Goal: Transaction & Acquisition: Purchase product/service

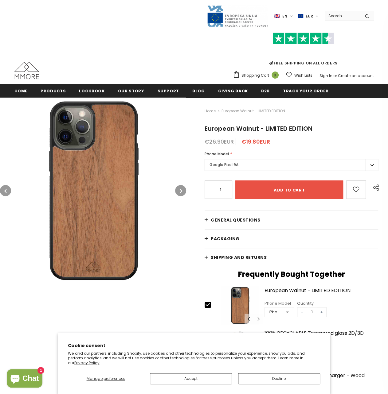
click at [180, 190] on icon "button" at bounding box center [181, 191] width 2 height 6
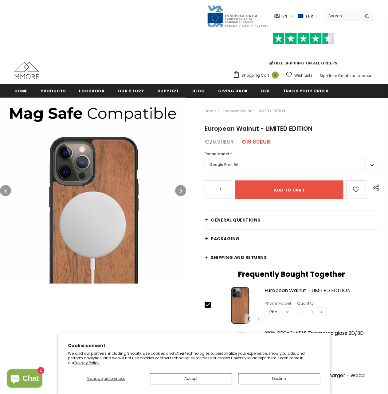
click at [180, 190] on icon "button" at bounding box center [181, 191] width 2 height 6
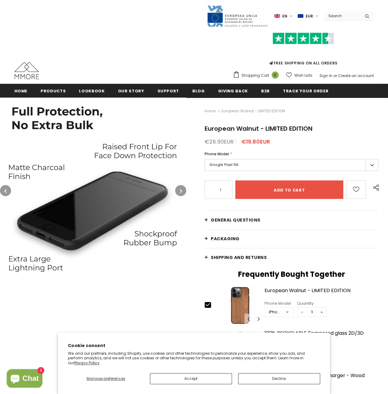
click at [180, 190] on icon "button" at bounding box center [181, 191] width 2 height 6
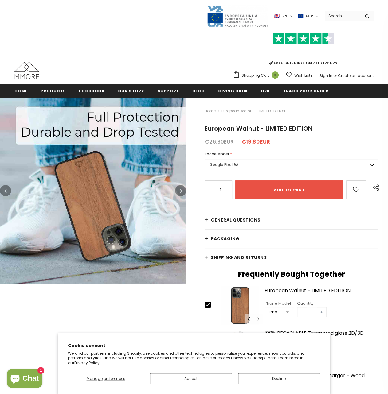
click at [180, 190] on icon "button" at bounding box center [181, 191] width 2 height 6
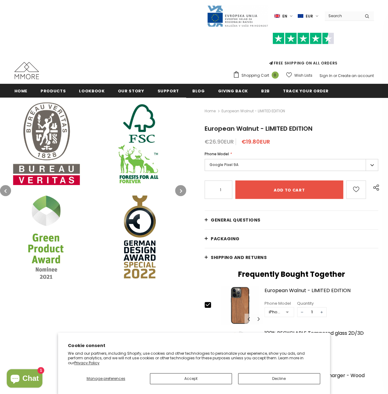
click at [180, 190] on icon "button" at bounding box center [181, 191] width 2 height 6
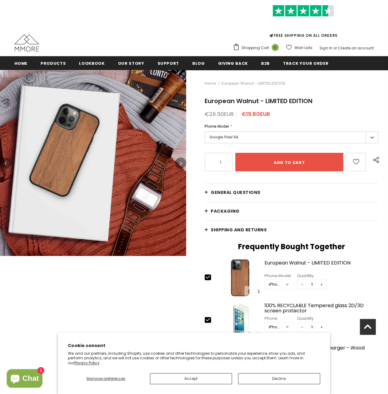
scroll to position [2, 0]
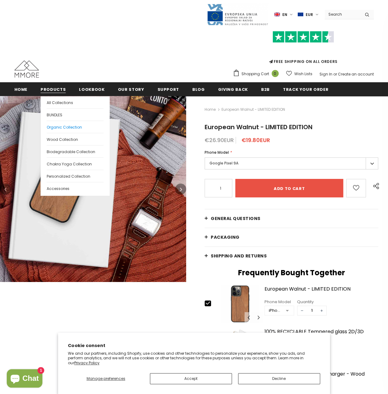
click at [60, 126] on span "Organic Collection" at bounding box center [64, 127] width 35 height 5
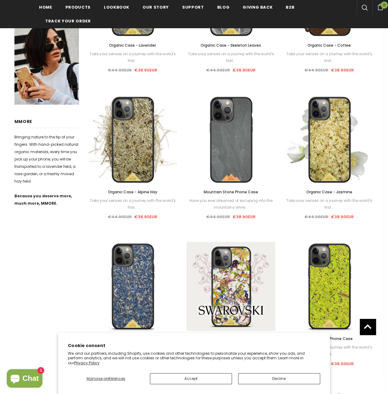
scroll to position [215, 0]
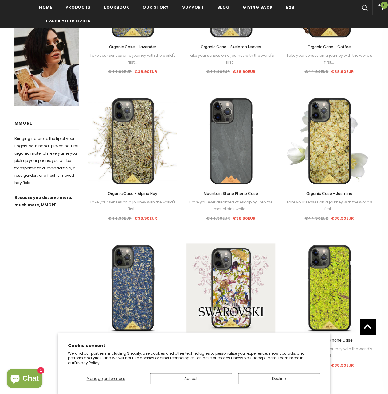
click at [136, 193] on span "Organic Case - Alpine Hay" at bounding box center [132, 193] width 49 height 5
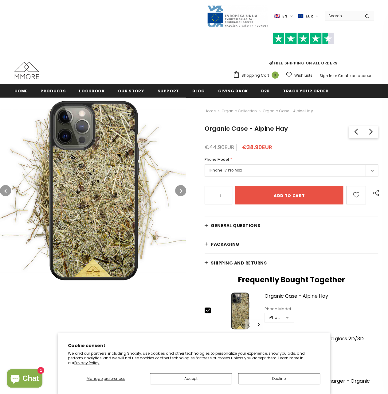
click at [180, 190] on icon "button" at bounding box center [181, 191] width 2 height 6
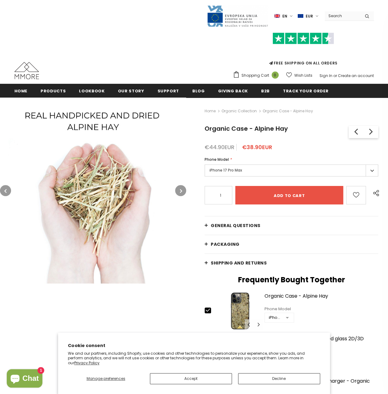
click at [180, 190] on icon "button" at bounding box center [181, 191] width 2 height 6
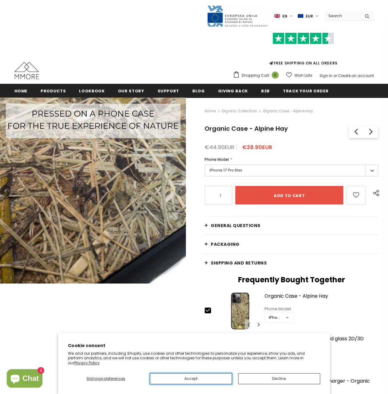
click at [209, 381] on button "Accept" at bounding box center [191, 378] width 82 height 11
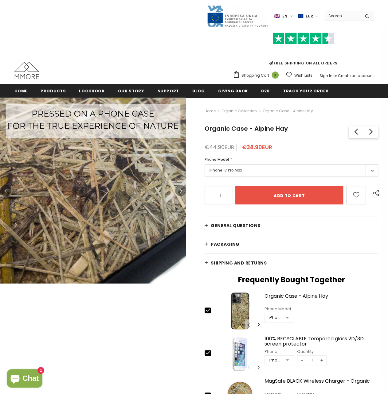
click at [180, 192] on icon "button" at bounding box center [181, 191] width 2 height 6
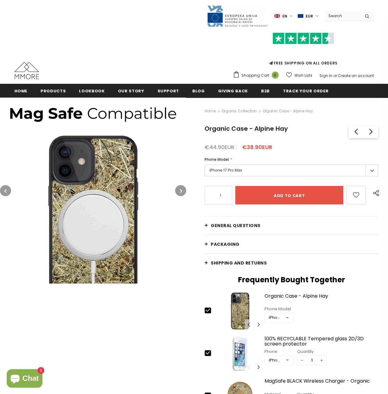
click at [180, 192] on icon "button" at bounding box center [181, 191] width 2 height 6
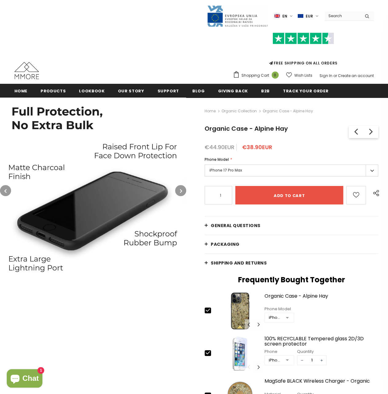
click at [234, 173] on label "iPhone 17 Pro Max" at bounding box center [290, 171] width 173 height 12
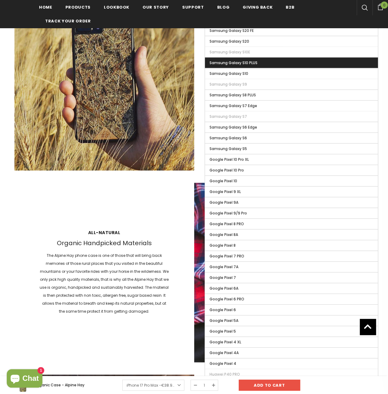
scroll to position [738, 0]
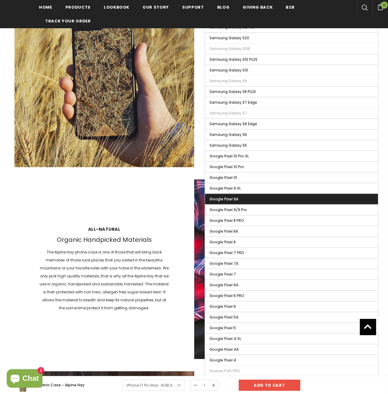
click at [240, 194] on label "Google Pixel 9A" at bounding box center [291, 199] width 173 height 10
click at [0, 0] on input "Google Pixel 9A" at bounding box center [0, 0] width 0 height 0
click at [227, 196] on span "Google Pixel 9A" at bounding box center [224, 198] width 31 height 5
click at [0, 0] on input "Google Pixel 9A" at bounding box center [0, 0] width 0 height 0
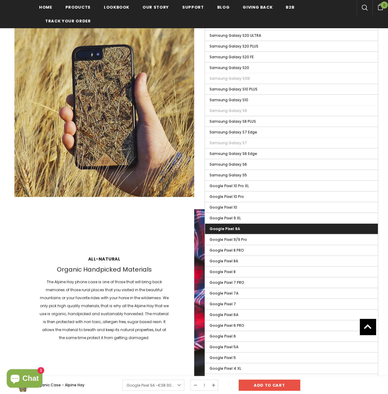
scroll to position [708, 0]
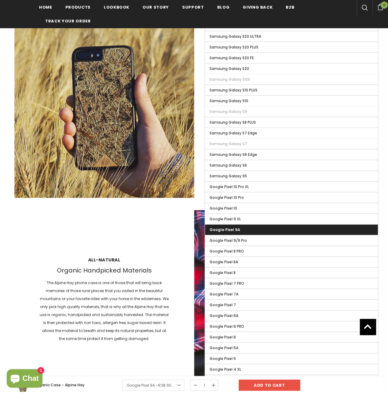
click at [123, 230] on div "All-natural Organic Handpicked Materials The Alpine Hay phone case is one of th…" at bounding box center [193, 300] width 359 height 180
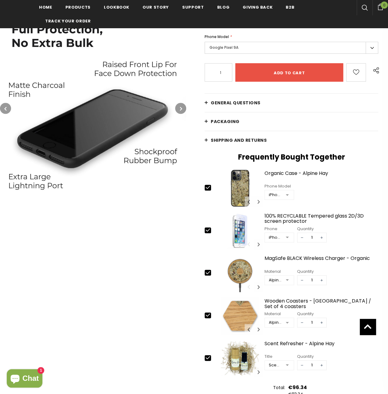
scroll to position [0, 0]
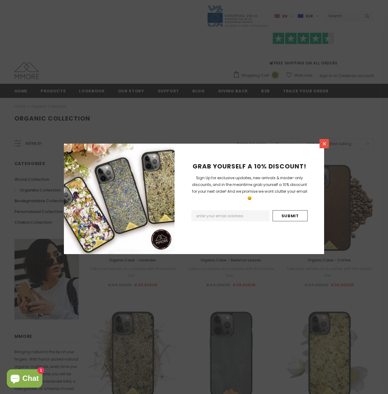
click at [321, 144] on icon at bounding box center [323, 143] width 5 height 5
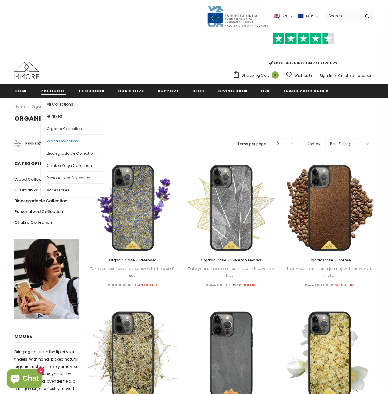
click at [60, 140] on span "Wood Collection" at bounding box center [62, 140] width 31 height 5
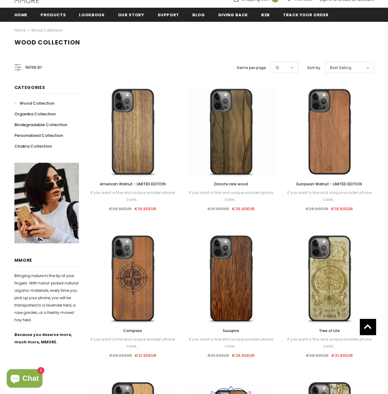
scroll to position [31, 0]
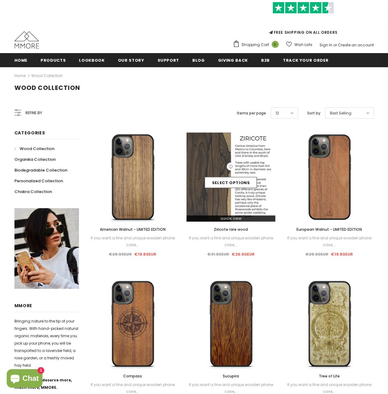
click at [230, 200] on img at bounding box center [230, 177] width 89 height 89
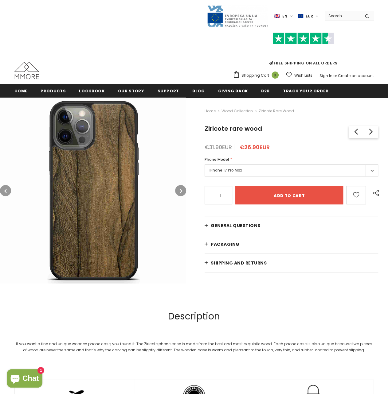
click at [240, 169] on label "iPhone 17 Pro Max" at bounding box center [290, 171] width 173 height 12
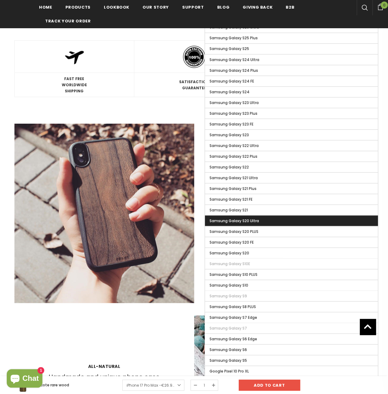
scroll to position [615, 0]
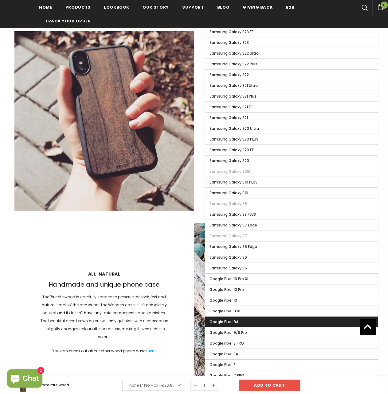
click at [234, 317] on label "Google Pixel 9A" at bounding box center [291, 322] width 173 height 10
click at [0, 0] on input "Google Pixel 9A" at bounding box center [0, 0] width 0 height 0
click at [224, 319] on span "Google Pixel 9A" at bounding box center [224, 321] width 31 height 5
click at [0, 0] on input "Google Pixel 9A" at bounding box center [0, 0] width 0 height 0
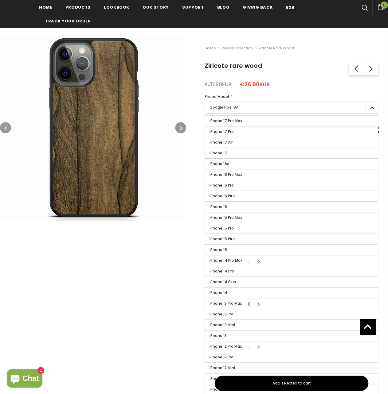
scroll to position [63, 0]
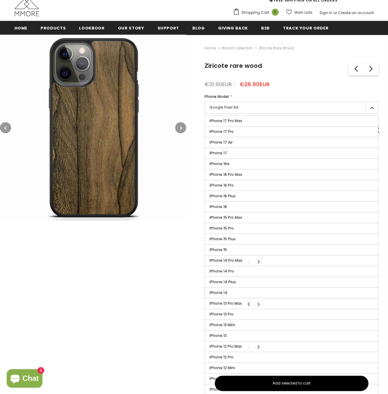
click at [197, 104] on div "Home Wood Collection Ziricote rare wood Ziricote rare wood American Walnut - LI…" at bounding box center [287, 224] width 202 height 378
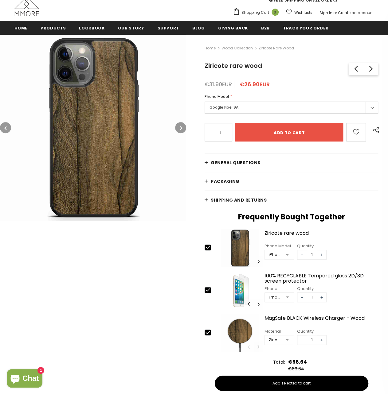
click at [203, 161] on div "Home Wood Collection Ziricote rare wood Ziricote rare wood American Walnut - LI…" at bounding box center [287, 224] width 202 height 378
click at [207, 161] on link "General Questions" at bounding box center [290, 162] width 173 height 18
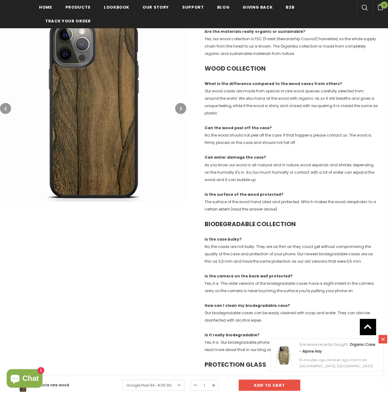
scroll to position [460, 0]
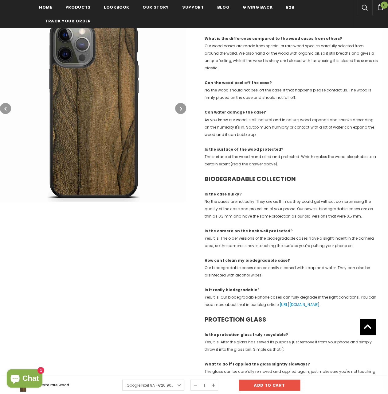
click at [180, 110] on icon "button" at bounding box center [181, 109] width 2 height 6
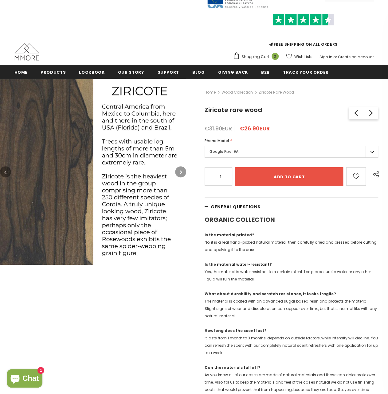
scroll to position [0, 0]
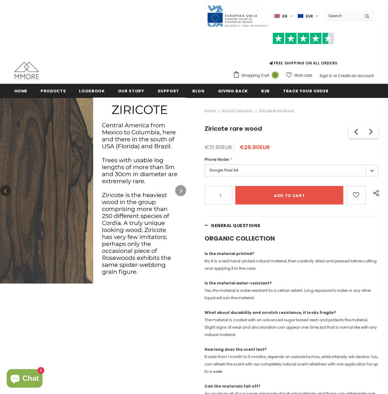
click at [181, 190] on icon "button" at bounding box center [181, 191] width 2 height 6
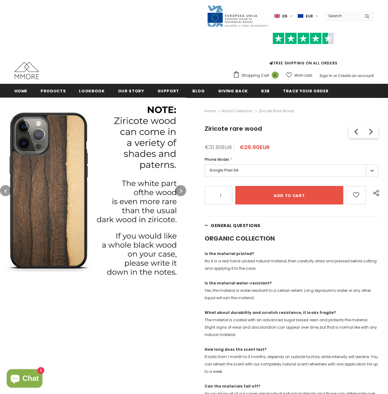
click at [181, 190] on icon "button" at bounding box center [181, 191] width 2 height 6
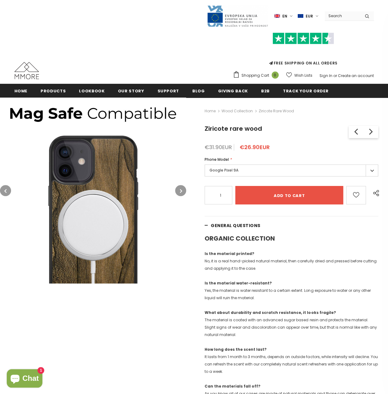
click at [181, 190] on icon "button" at bounding box center [181, 191] width 2 height 6
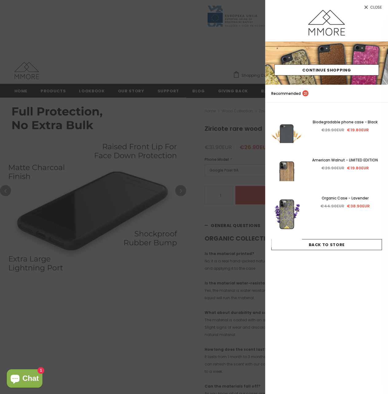
click at [373, 8] on span "Close" at bounding box center [376, 8] width 12 height 4
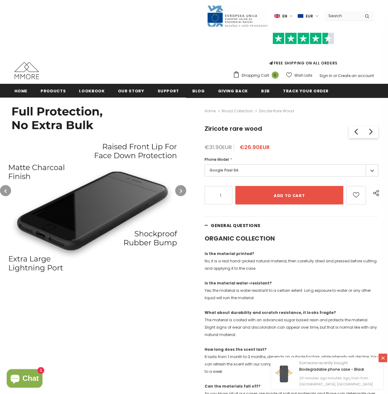
click at [180, 189] on icon "button" at bounding box center [181, 191] width 2 height 6
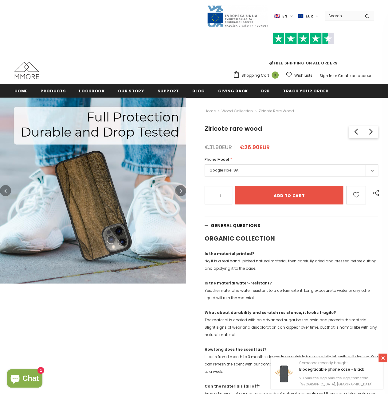
click at [180, 189] on icon "button" at bounding box center [181, 191] width 2 height 6
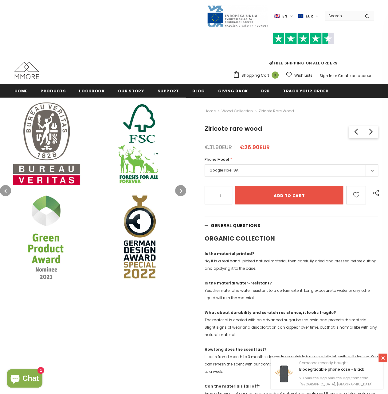
click at [180, 188] on icon "button" at bounding box center [181, 191] width 2 height 6
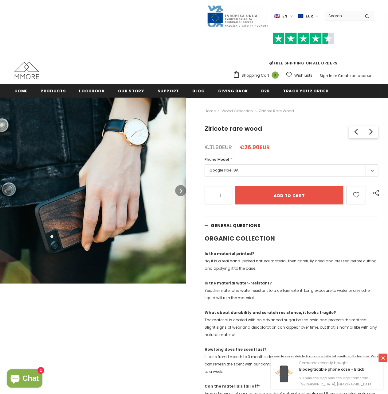
click at [180, 188] on icon "button" at bounding box center [181, 191] width 2 height 6
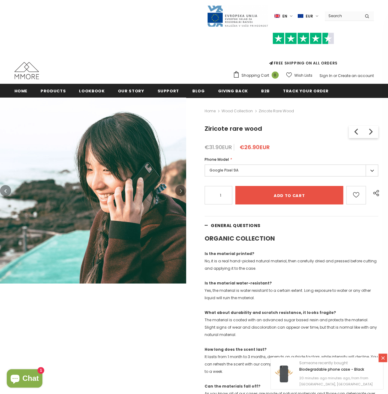
click at [180, 188] on icon "button" at bounding box center [181, 191] width 2 height 6
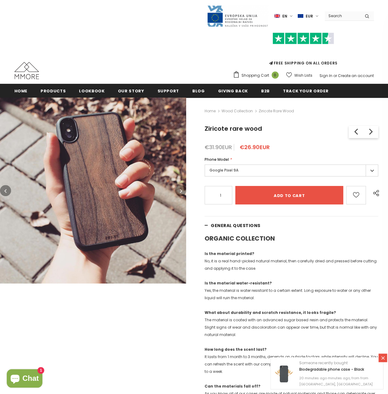
click at [181, 188] on icon "button" at bounding box center [181, 191] width 2 height 6
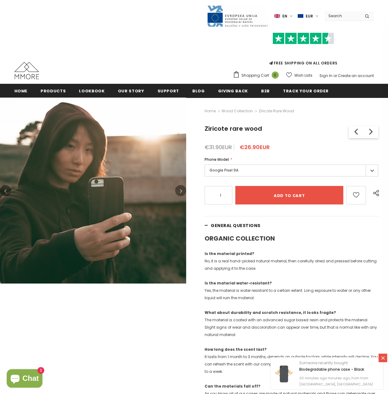
click at [181, 188] on icon "button" at bounding box center [181, 191] width 2 height 6
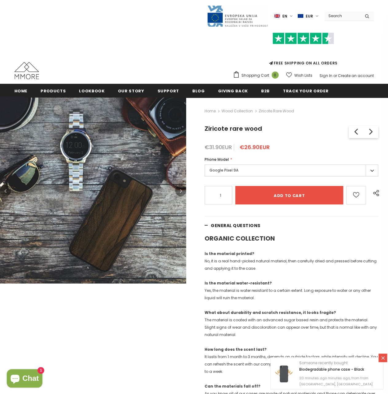
click at [181, 188] on icon "button" at bounding box center [181, 191] width 2 height 6
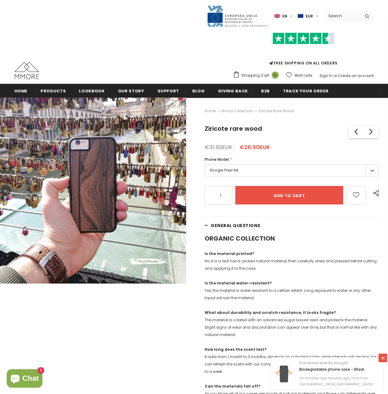
click at [181, 188] on icon "button" at bounding box center [181, 191] width 2 height 6
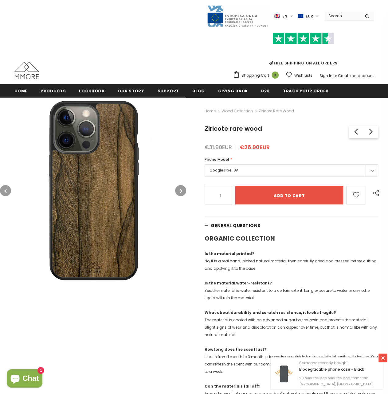
click at [181, 188] on icon "button" at bounding box center [181, 191] width 2 height 6
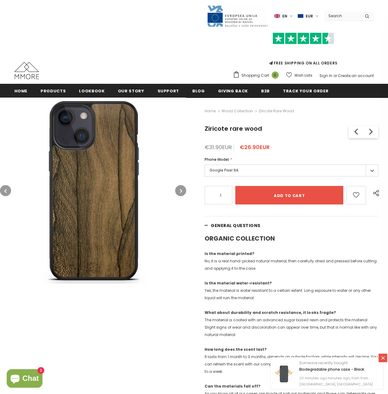
click at [7, 190] on button "button" at bounding box center [5, 190] width 11 height 11
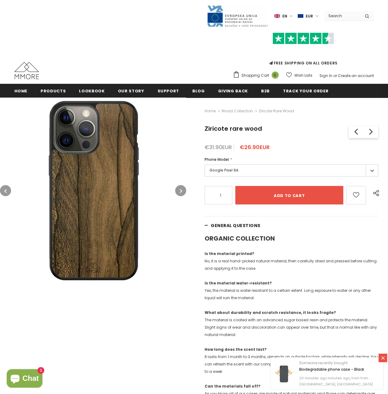
click at [181, 191] on icon "button" at bounding box center [181, 191] width 2 height 6
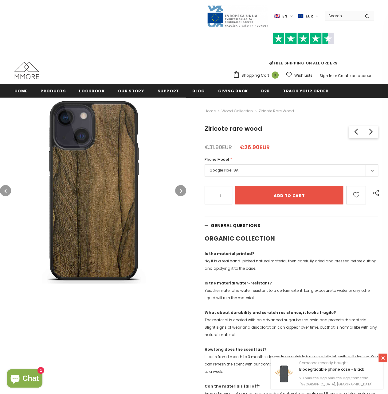
click at [181, 191] on icon "button" at bounding box center [181, 191] width 2 height 6
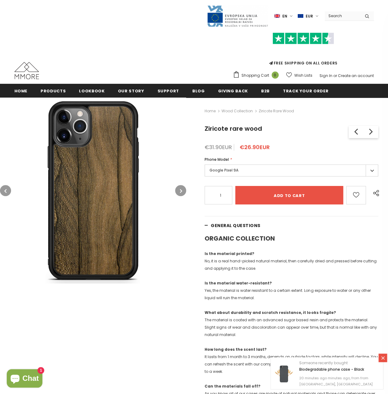
click at [181, 191] on icon "button" at bounding box center [181, 191] width 2 height 6
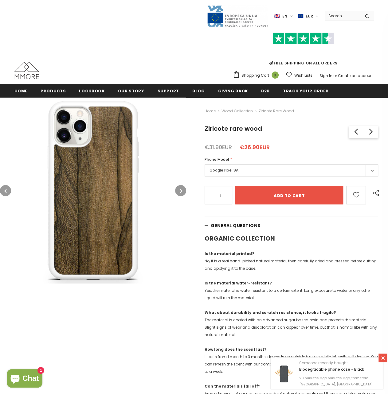
click at [181, 191] on icon "button" at bounding box center [181, 191] width 2 height 6
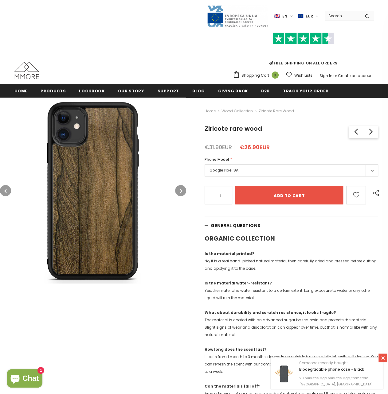
click at [181, 191] on icon "button" at bounding box center [181, 191] width 2 height 6
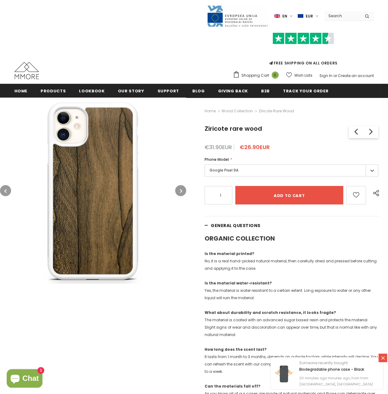
click at [181, 191] on icon "button" at bounding box center [181, 191] width 2 height 6
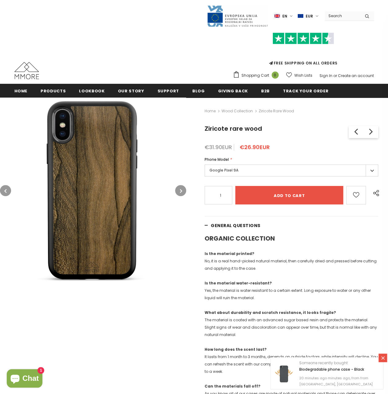
click at [181, 191] on icon "button" at bounding box center [181, 191] width 2 height 6
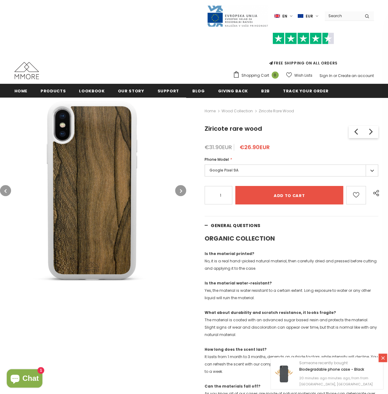
click at [181, 191] on icon "button" at bounding box center [181, 191] width 2 height 6
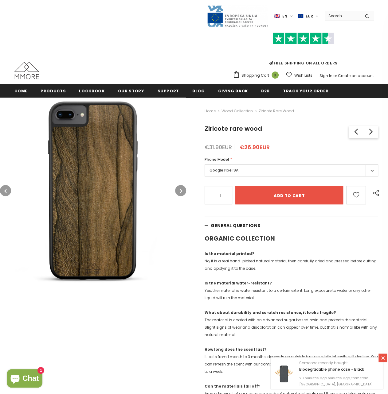
click at [181, 191] on icon "button" at bounding box center [181, 191] width 2 height 6
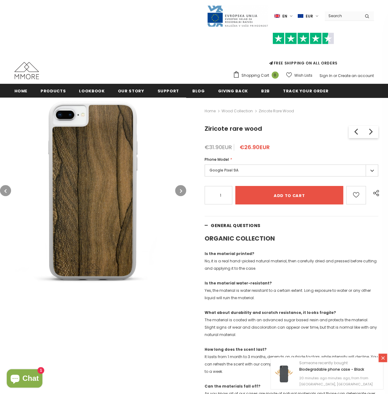
click at [181, 191] on icon "button" at bounding box center [181, 191] width 2 height 6
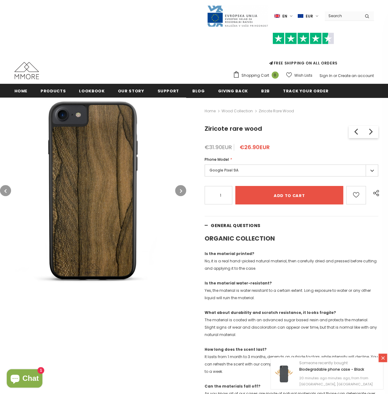
click at [181, 191] on icon "button" at bounding box center [181, 191] width 2 height 6
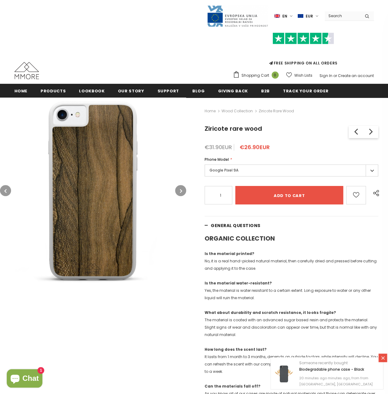
click at [181, 191] on icon "button" at bounding box center [181, 191] width 2 height 6
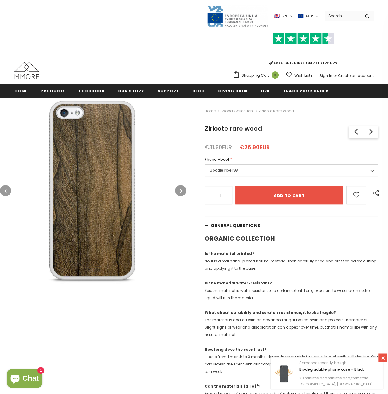
click at [181, 191] on icon "button" at bounding box center [181, 191] width 2 height 6
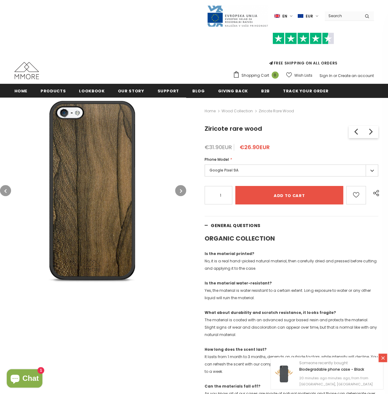
click at [181, 191] on icon "button" at bounding box center [181, 191] width 2 height 6
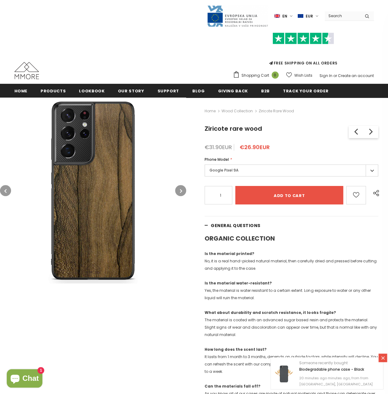
click at [181, 191] on icon "button" at bounding box center [181, 191] width 2 height 6
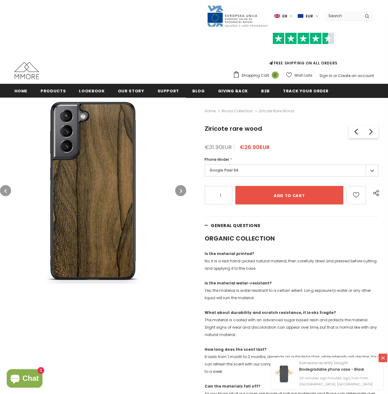
click at [181, 191] on icon "button" at bounding box center [181, 191] width 2 height 6
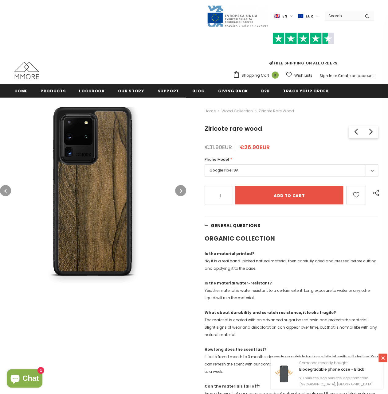
click at [181, 191] on icon "button" at bounding box center [181, 191] width 2 height 6
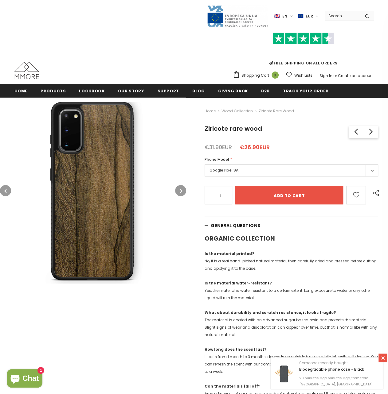
click at [181, 191] on icon "button" at bounding box center [181, 191] width 2 height 6
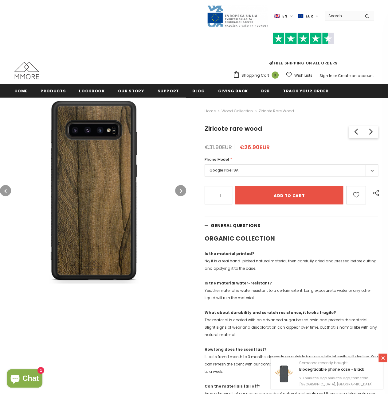
click at [181, 191] on icon "button" at bounding box center [181, 191] width 2 height 6
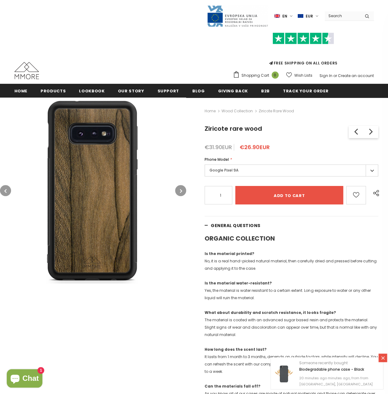
click at [181, 191] on icon "button" at bounding box center [181, 191] width 2 height 6
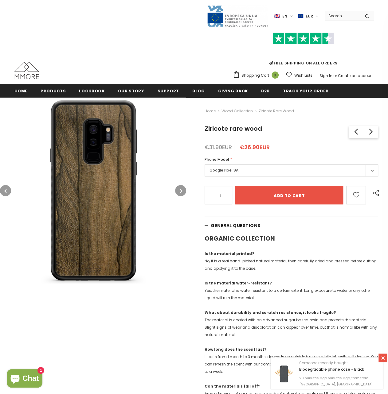
click at [181, 191] on icon "button" at bounding box center [181, 191] width 2 height 6
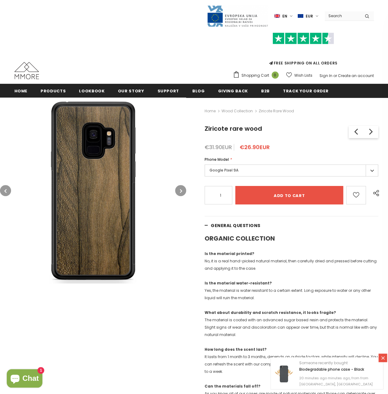
click at [181, 191] on icon "button" at bounding box center [181, 191] width 2 height 6
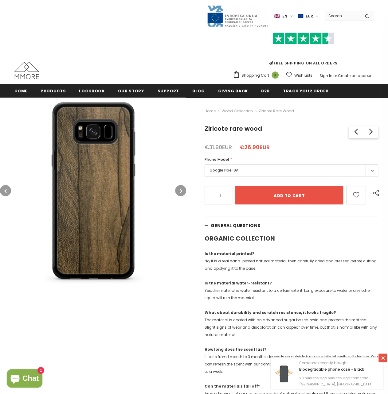
click at [181, 191] on icon "button" at bounding box center [181, 191] width 2 height 6
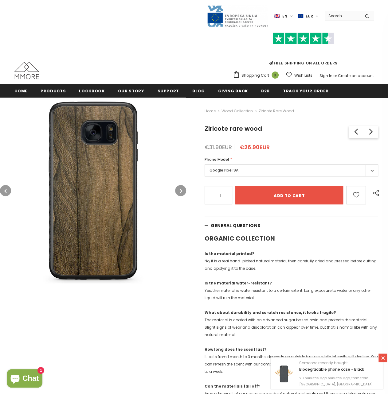
click at [181, 191] on icon "button" at bounding box center [181, 191] width 2 height 6
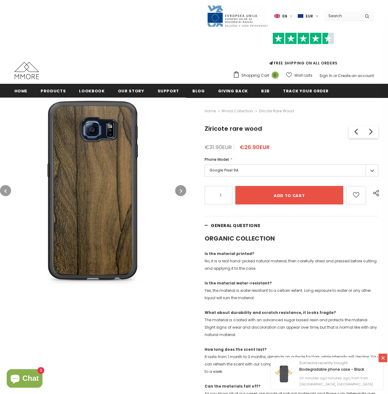
click at [181, 191] on icon "button" at bounding box center [181, 191] width 2 height 6
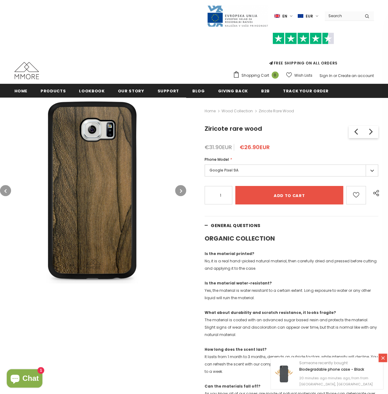
click at [181, 191] on icon "button" at bounding box center [181, 191] width 2 height 6
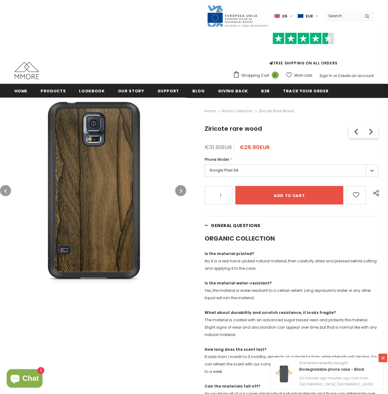
click at [181, 191] on icon "button" at bounding box center [181, 191] width 2 height 6
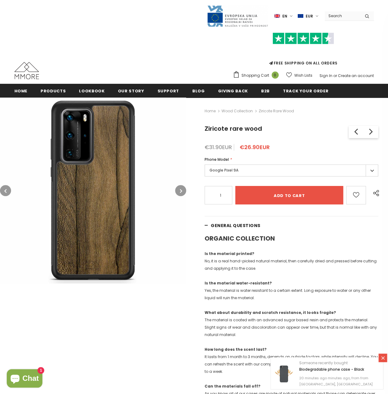
click at [181, 191] on icon "button" at bounding box center [181, 191] width 2 height 6
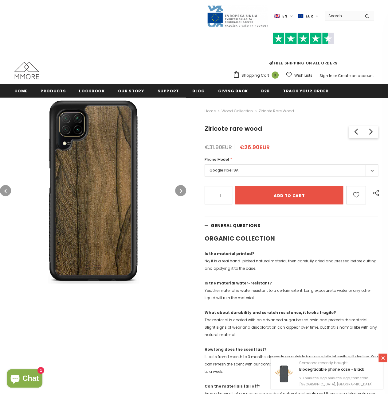
click at [181, 191] on icon "button" at bounding box center [181, 191] width 2 height 6
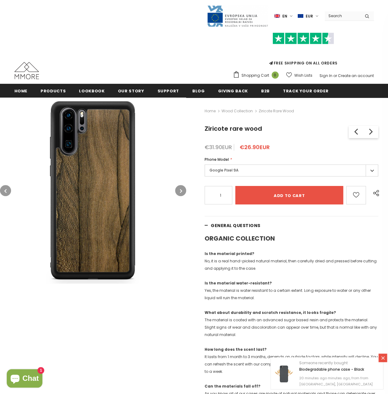
click at [181, 191] on icon "button" at bounding box center [181, 191] width 2 height 6
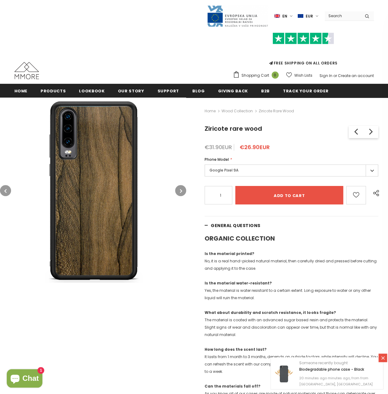
click at [181, 191] on icon "button" at bounding box center [181, 191] width 2 height 6
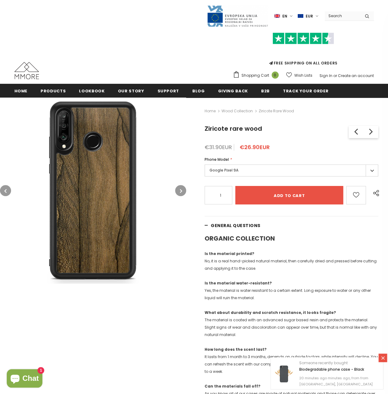
click at [181, 191] on icon "button" at bounding box center [181, 191] width 2 height 6
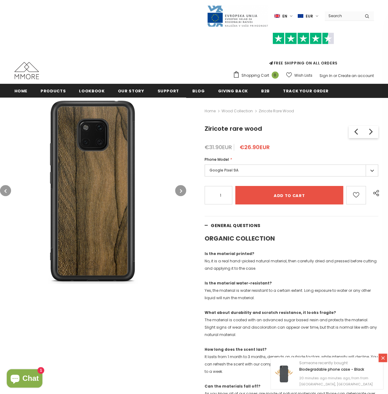
click at [181, 191] on icon "button" at bounding box center [181, 191] width 2 height 6
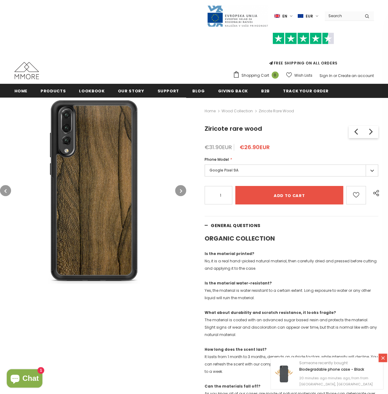
click at [181, 191] on icon "button" at bounding box center [181, 191] width 2 height 6
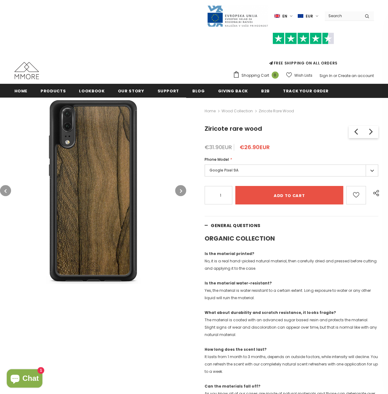
click at [181, 191] on icon "button" at bounding box center [181, 191] width 2 height 6
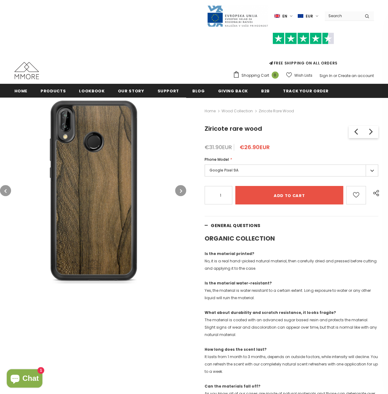
click at [181, 191] on icon "button" at bounding box center [181, 191] width 2 height 6
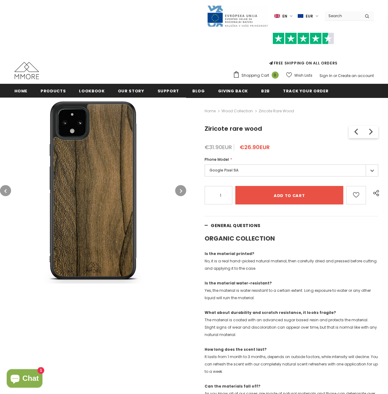
click at [181, 191] on icon "button" at bounding box center [181, 191] width 2 height 6
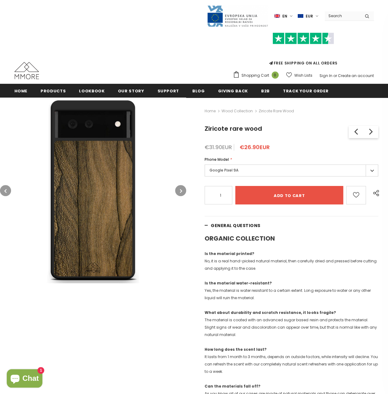
click at [181, 191] on icon "button" at bounding box center [181, 191] width 2 height 6
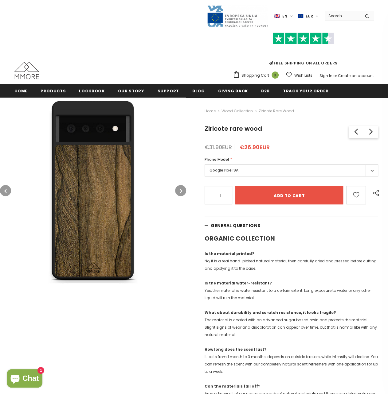
click at [181, 191] on icon "button" at bounding box center [181, 191] width 2 height 6
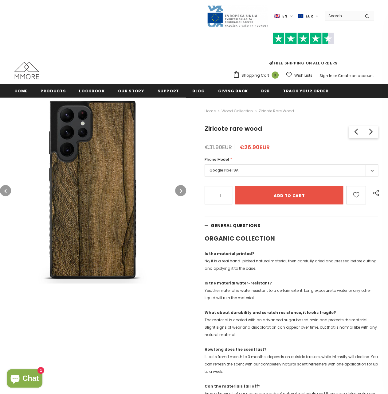
click at [181, 191] on icon "button" at bounding box center [181, 191] width 2 height 6
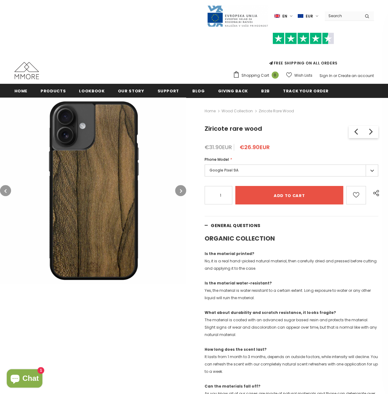
click at [181, 191] on icon "button" at bounding box center [181, 191] width 2 height 6
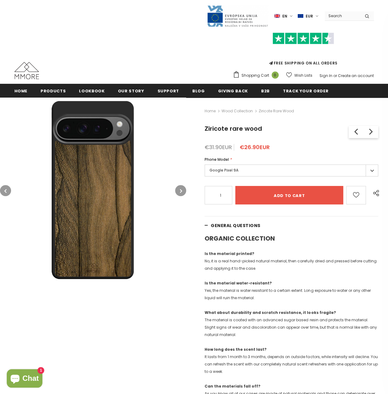
click at [181, 191] on icon "button" at bounding box center [181, 191] width 2 height 6
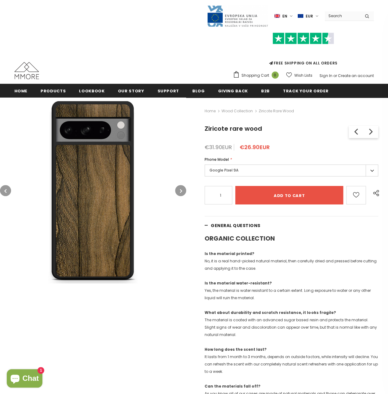
click at [181, 191] on icon "button" at bounding box center [181, 191] width 2 height 6
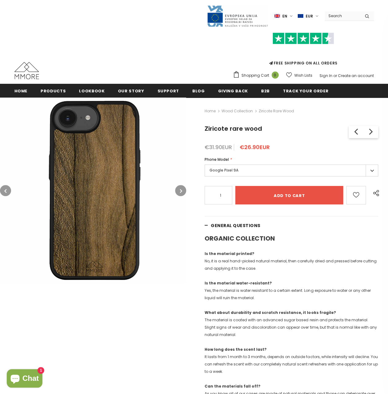
click at [181, 191] on icon "button" at bounding box center [181, 191] width 2 height 6
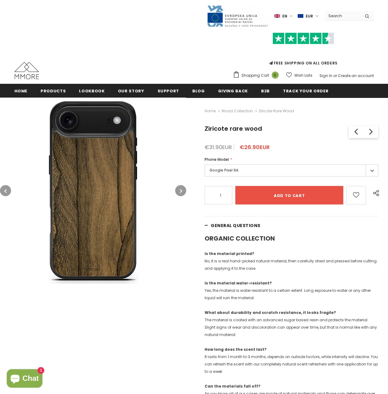
click at [181, 191] on icon "button" at bounding box center [181, 191] width 2 height 6
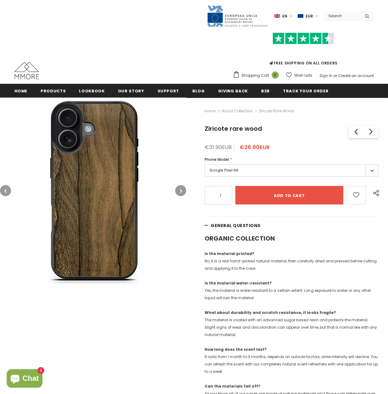
click at [181, 191] on icon "button" at bounding box center [181, 191] width 2 height 6
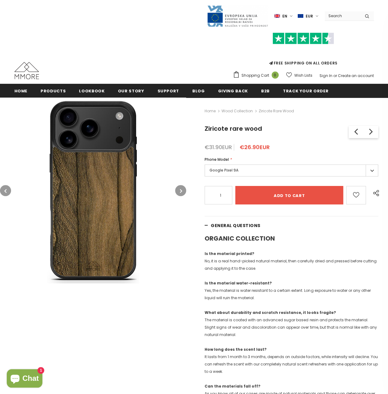
click at [181, 191] on icon "button" at bounding box center [181, 191] width 2 height 6
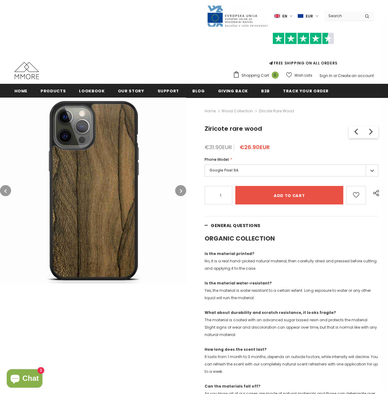
click at [181, 191] on icon "button" at bounding box center [181, 191] width 2 height 6
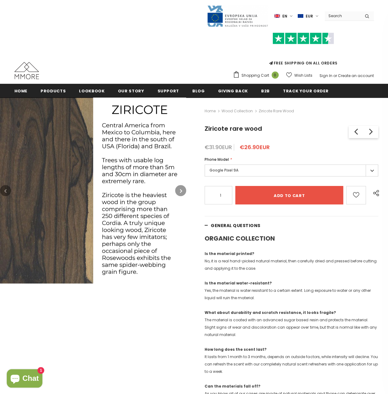
click at [181, 191] on icon "button" at bounding box center [181, 191] width 2 height 6
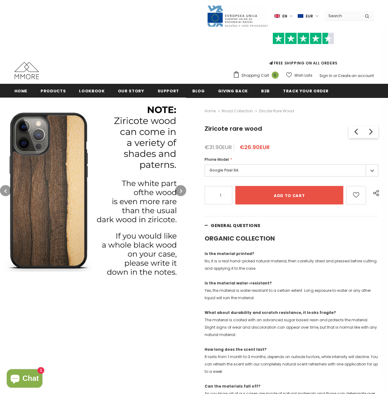
click at [181, 191] on icon "button" at bounding box center [181, 191] width 2 height 6
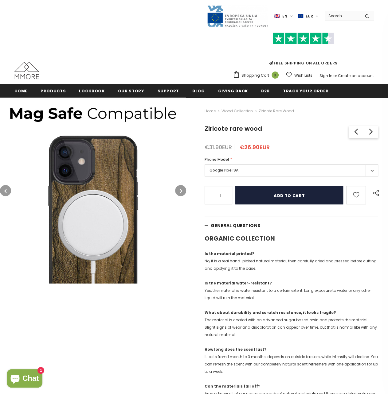
click at [289, 196] on input "Add to cart" at bounding box center [288, 195] width 107 height 18
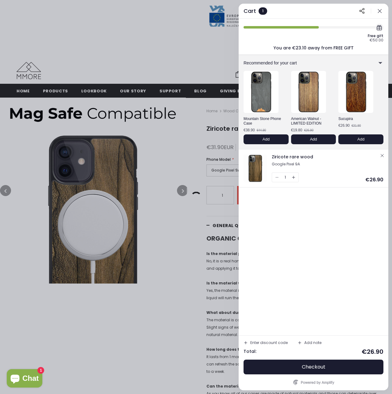
click at [380, 28] on div at bounding box center [380, 28] width 8 height 8
click at [193, 300] on div at bounding box center [196, 197] width 392 height 394
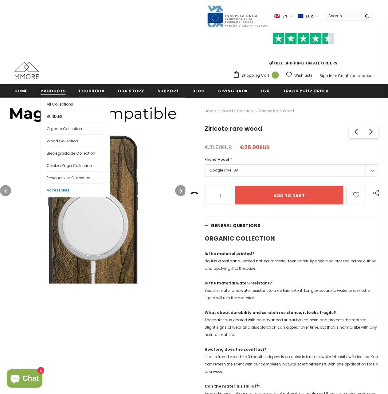
click at [60, 188] on span "Accessories" at bounding box center [58, 190] width 23 height 5
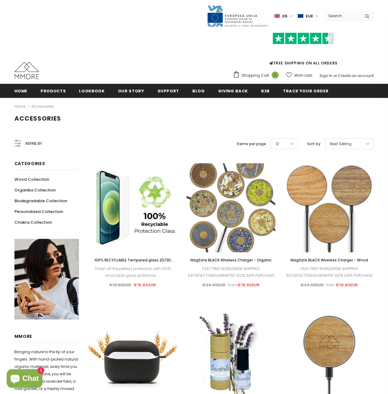
click at [259, 261] on span "MagSafe BLACK Wireless Charger - Organic" at bounding box center [230, 260] width 81 height 5
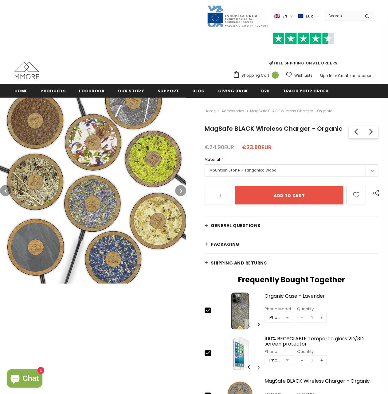
click at [240, 176] on label "Mountain Stone + Tanganica Wood" at bounding box center [290, 171] width 173 height 12
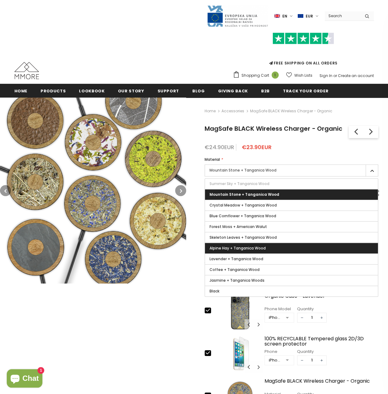
click at [247, 251] on span "Alpine Hay + Tanganica Wood" at bounding box center [237, 248] width 56 height 5
click at [0, 0] on input "Alpine Hay + Tanganica Wood" at bounding box center [0, 0] width 0 height 0
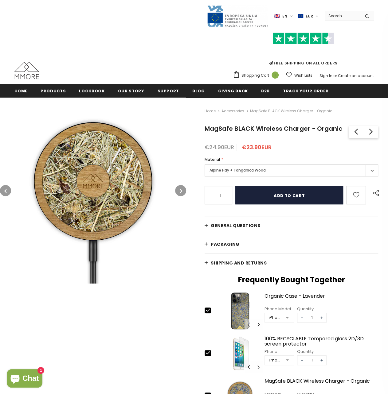
click at [273, 203] on input "Add to cart" at bounding box center [288, 195] width 107 height 18
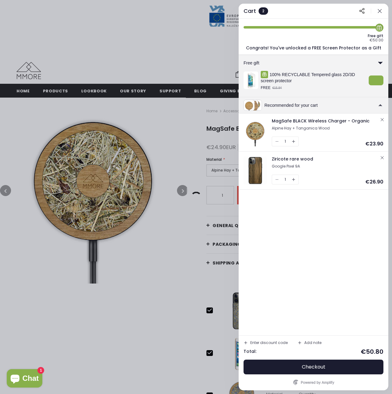
click at [381, 62] on icon at bounding box center [381, 63] width 4 height 2
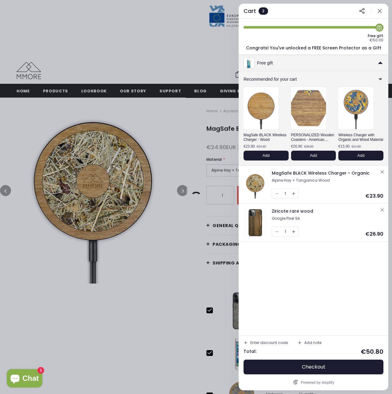
click at [381, 62] on icon at bounding box center [381, 63] width 4 height 2
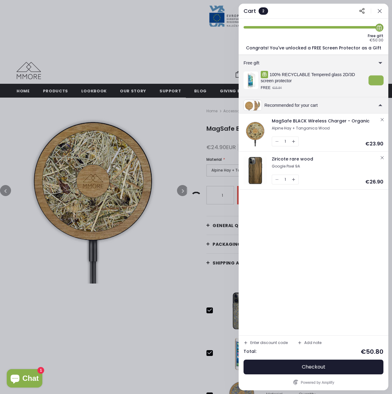
click at [377, 79] on button "button" at bounding box center [376, 81] width 15 height 10
select select "iPhone 6/6S/7/8/SE2/SE3"
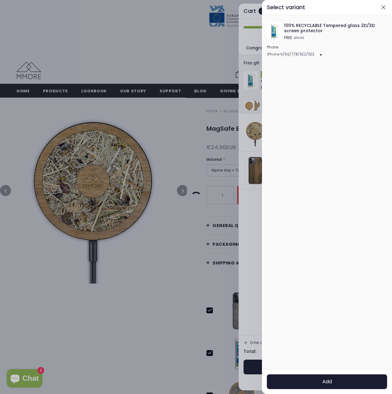
click at [309, 58] on select "iPhone 14 Pro Max iPhone 14 Plus iPhone 14 Pro iPhone 14 iPhone 13 Pro Max iPho…" at bounding box center [296, 57] width 58 height 11
click at [248, 221] on div at bounding box center [196, 197] width 392 height 394
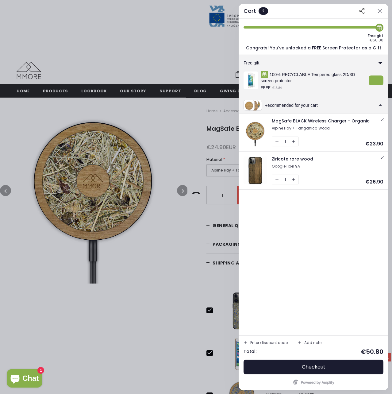
click at [382, 61] on icon at bounding box center [381, 63] width 8 height 8
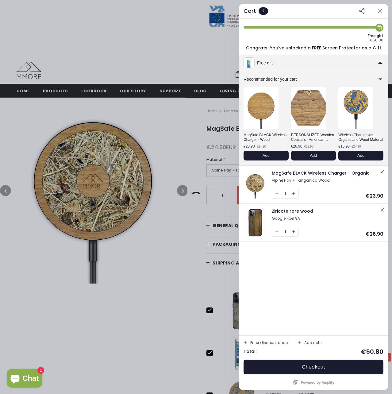
click at [382, 63] on icon at bounding box center [381, 63] width 8 height 8
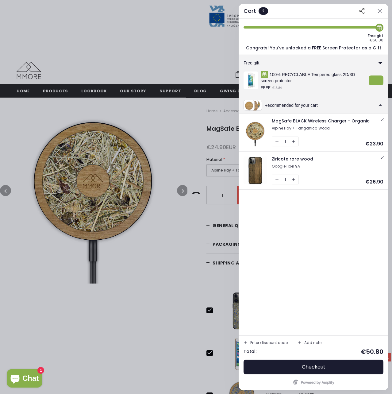
click at [382, 62] on icon at bounding box center [381, 63] width 4 height 2
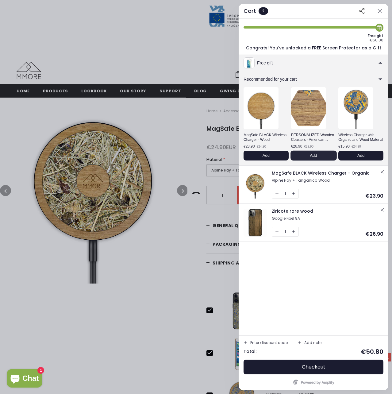
click at [316, 156] on span "Add" at bounding box center [313, 155] width 7 height 5
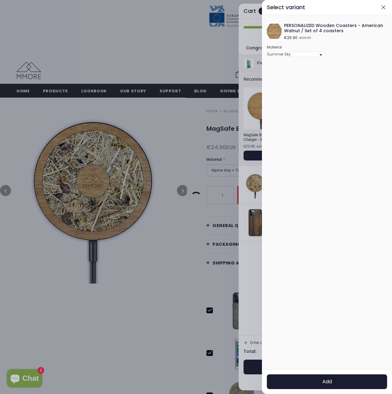
click at [306, 59] on select "Summer Sky Stone Alpine Hay Blue Cornflower Coffee Crystal Meadow Forest Moss J…" at bounding box center [296, 57] width 58 height 11
select select "Stone"
click at [267, 52] on select "Summer Sky Stone Alpine Hay Blue Cornflower Coffee Crystal Meadow Forest Moss J…" at bounding box center [296, 57] width 58 height 11
click at [330, 380] on span "Add" at bounding box center [328, 382] width 10 height 6
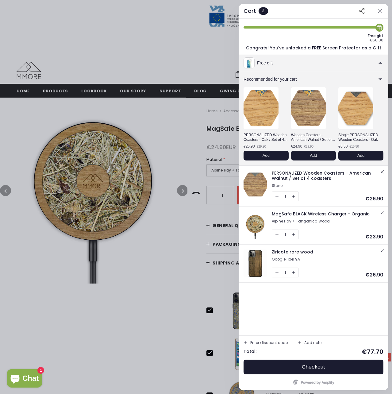
click at [383, 171] on icon "button" at bounding box center [382, 171] width 3 height 3
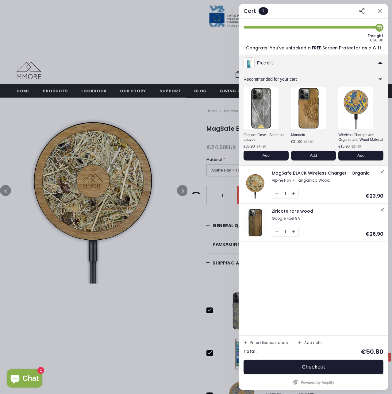
click at [380, 62] on icon at bounding box center [381, 63] width 8 height 8
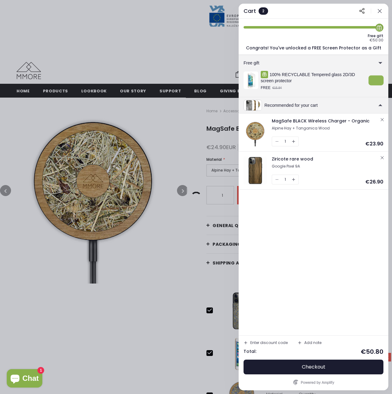
click at [376, 79] on button "button" at bounding box center [376, 81] width 15 height 10
select select "iPhone 6/6S/7/8/SE2/SE3"
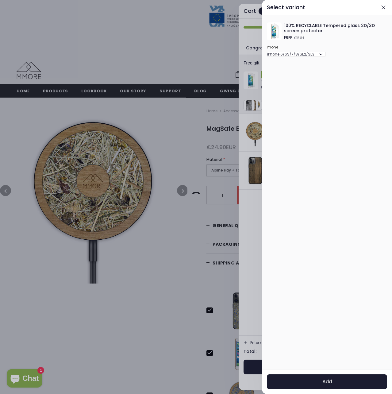
click at [384, 6] on icon "button" at bounding box center [384, 7] width 6 height 6
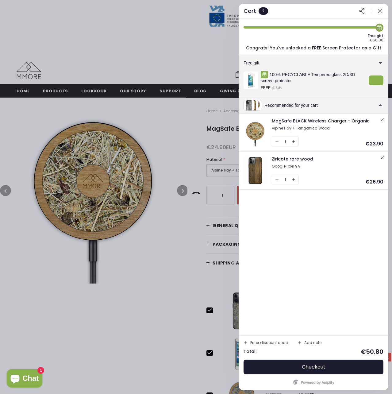
click at [383, 119] on icon "button" at bounding box center [382, 119] width 5 height 5
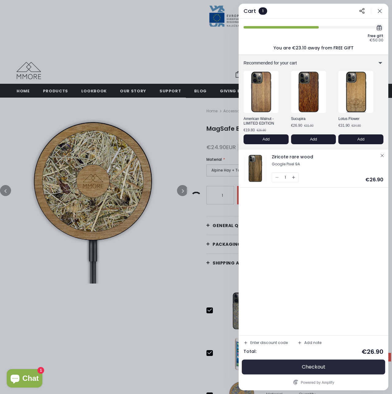
click at [323, 367] on span "Checkout" at bounding box center [314, 367] width 24 height 6
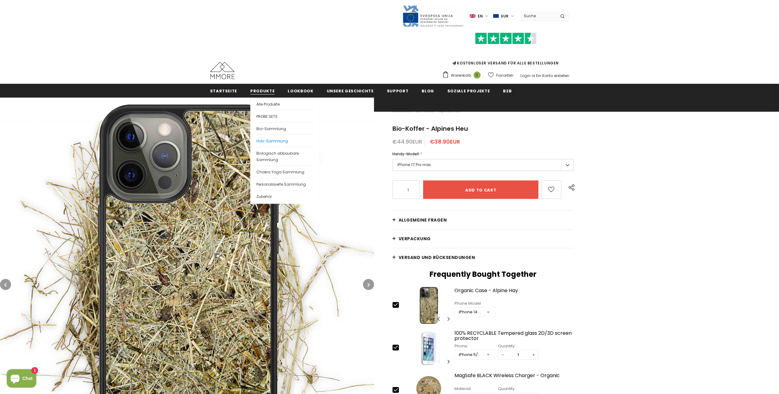
click at [261, 140] on span "Holz-Sammlung" at bounding box center [272, 140] width 32 height 5
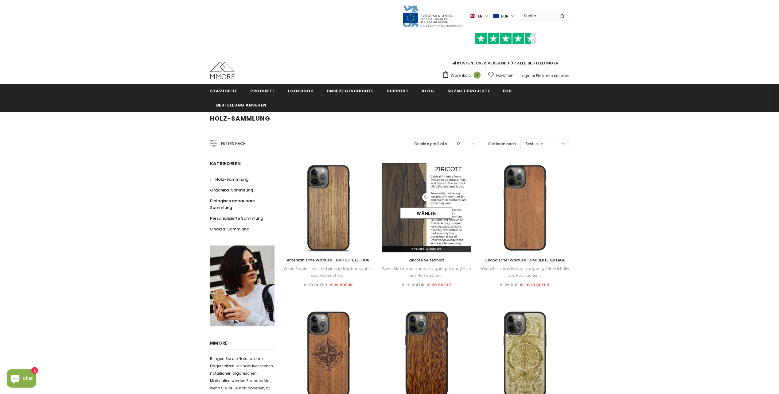
click at [429, 234] on img at bounding box center [426, 207] width 89 height 89
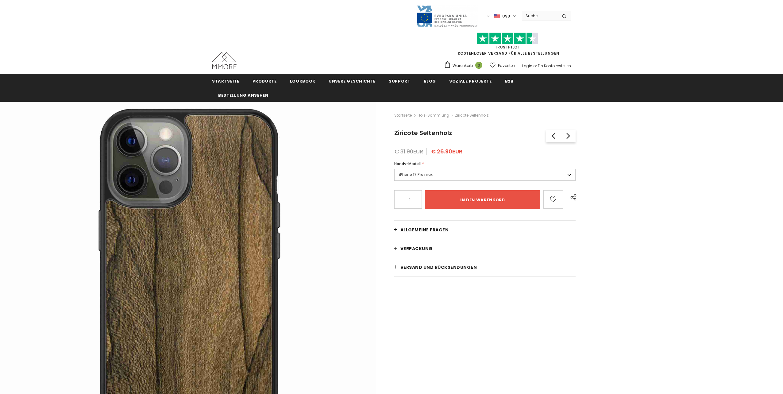
type input "Add to cart"
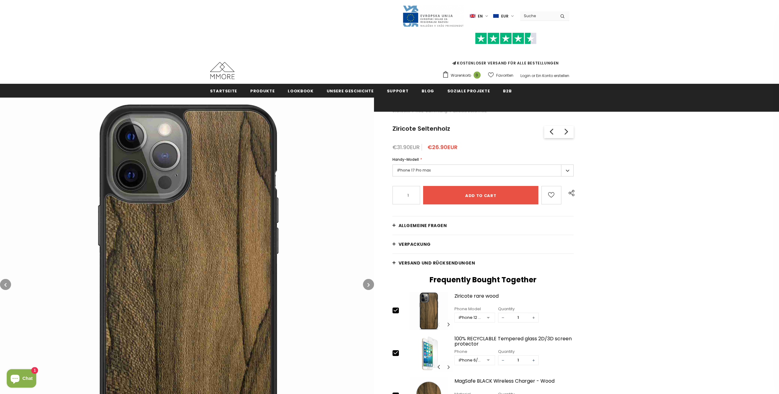
click at [484, 13] on label "en" at bounding box center [480, 15] width 20 height 9
click at [475, 25] on span "en" at bounding box center [474, 27] width 4 height 5
click at [483, 15] on span "en" at bounding box center [480, 16] width 5 height 6
click at [477, 34] on link "de" at bounding box center [474, 37] width 24 height 10
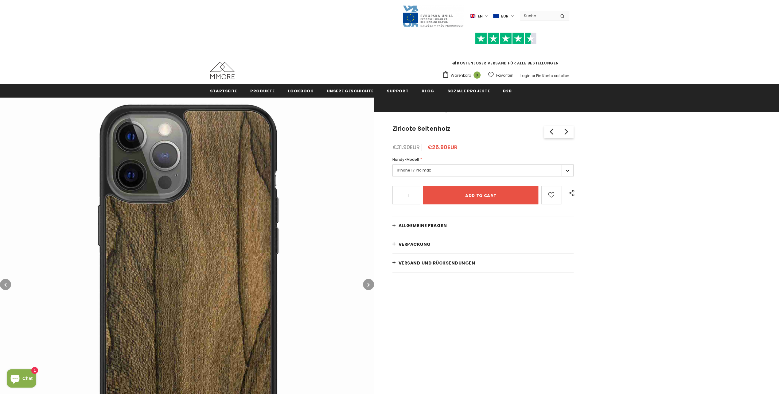
click at [483, 16] on span "en" at bounding box center [480, 16] width 5 height 6
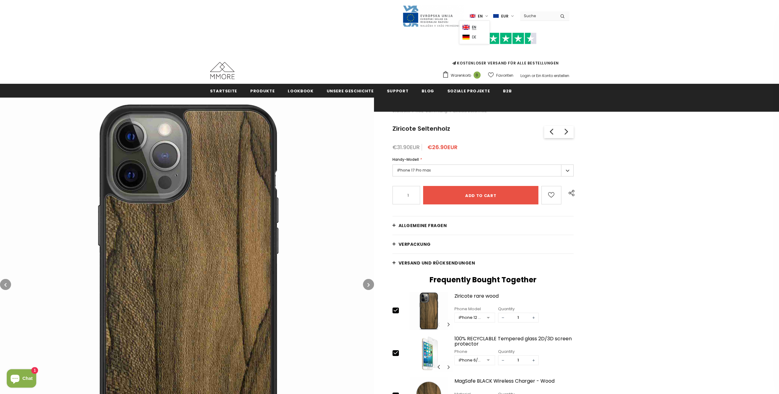
click at [475, 37] on span "de" at bounding box center [474, 37] width 4 height 5
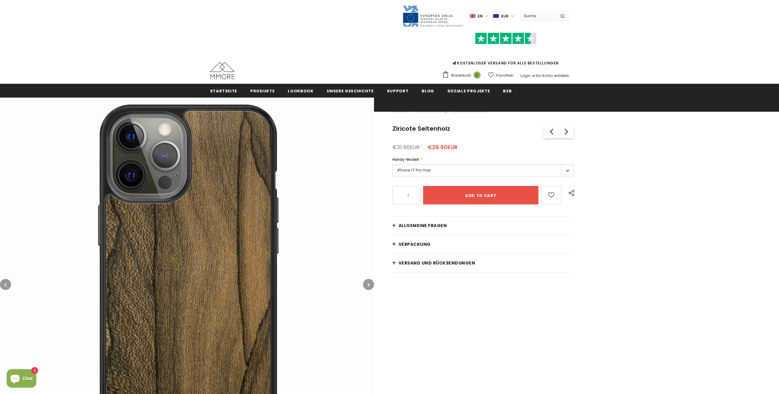
click at [431, 173] on label "iPhone 17 Pro max" at bounding box center [482, 171] width 181 height 12
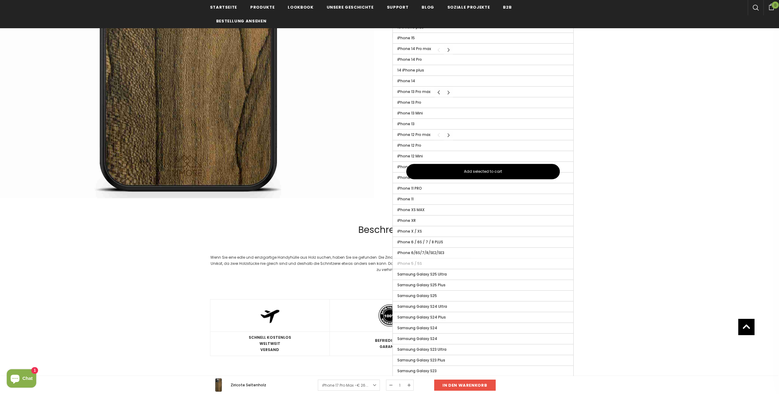
scroll to position [278, 0]
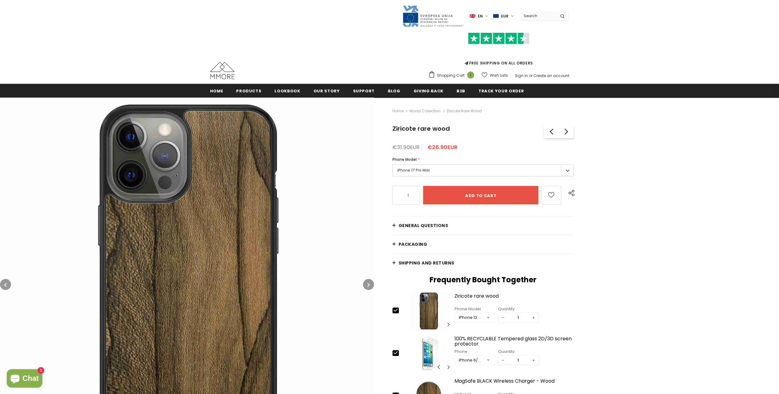
click at [442, 172] on label "iPhone 17 Pro Max" at bounding box center [482, 171] width 181 height 12
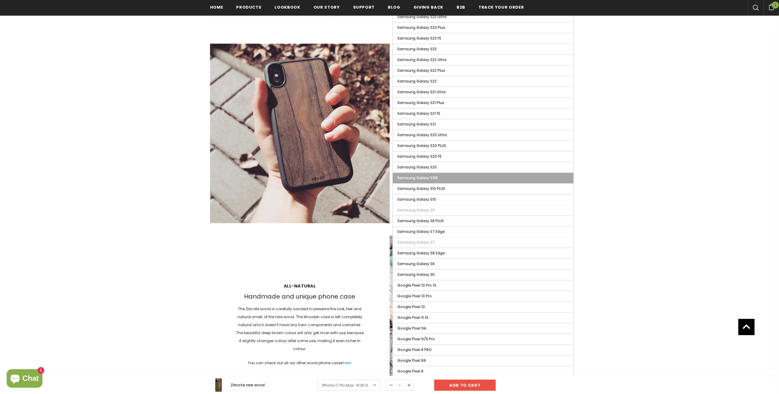
scroll to position [615, 0]
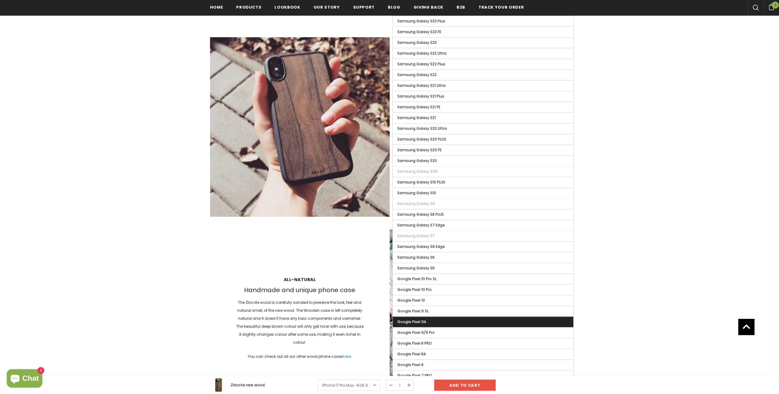
click at [422, 319] on span "Google Pixel 9A" at bounding box center [411, 321] width 29 height 5
click at [0, 0] on input "Google Pixel 9A" at bounding box center [0, 0] width 0 height 0
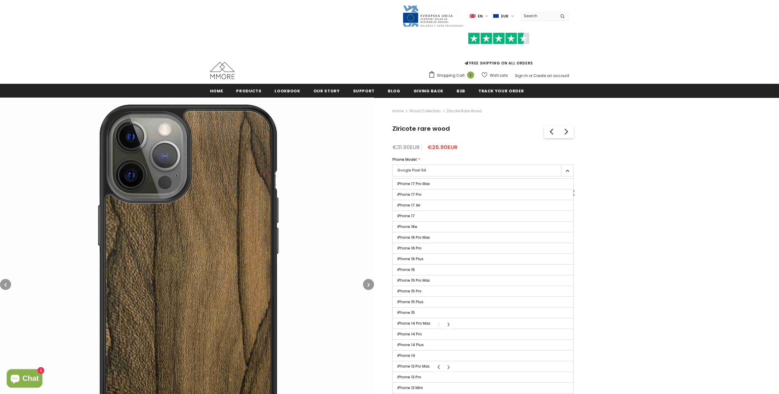
click at [446, 171] on label "Google Pixel 9A" at bounding box center [482, 171] width 181 height 12
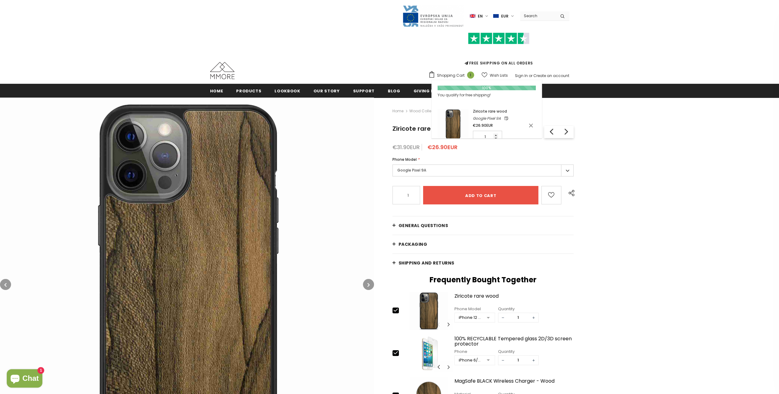
click at [460, 76] on span "Shopping Cart" at bounding box center [451, 75] width 28 height 6
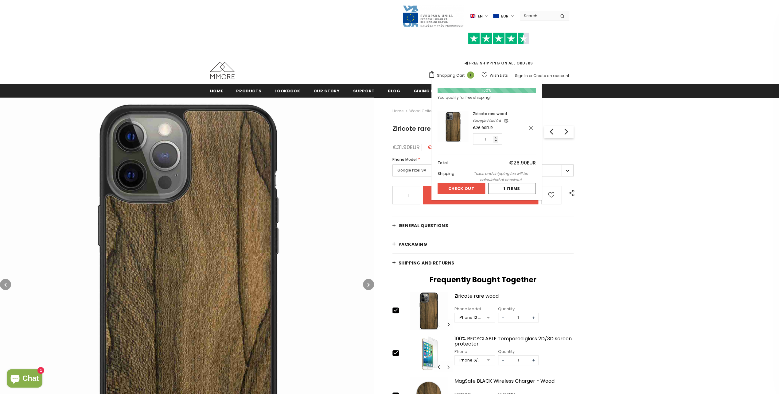
click at [460, 125] on img at bounding box center [452, 126] width 31 height 31
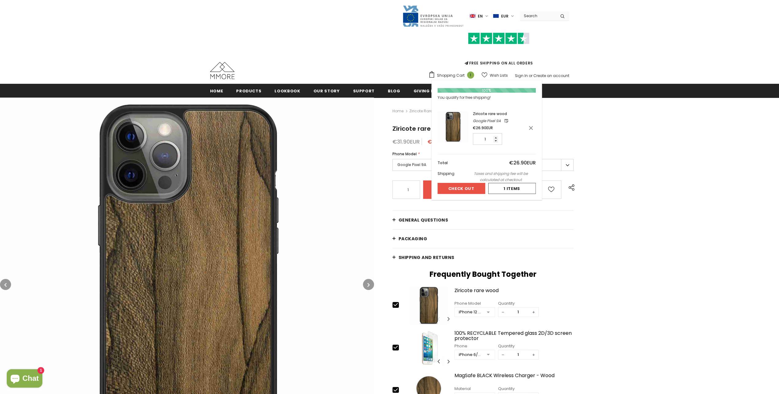
click at [455, 75] on span "Shopping Cart" at bounding box center [451, 75] width 28 height 6
click at [463, 185] on button "Check Out" at bounding box center [461, 188] width 48 height 11
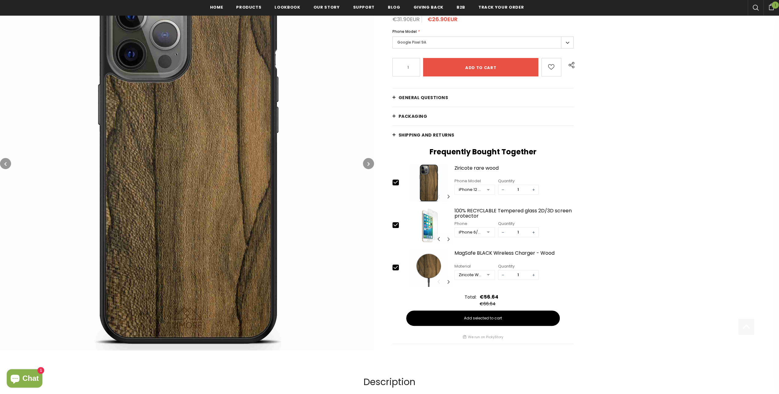
scroll to position [124, 0]
click at [6, 163] on icon "button" at bounding box center [5, 164] width 2 height 6
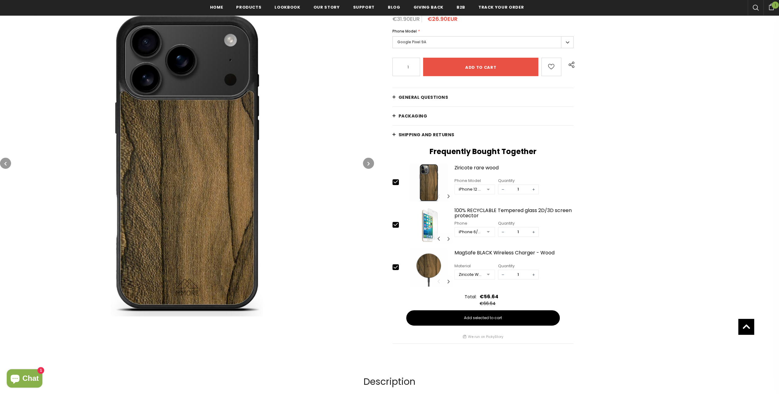
click at [6, 163] on icon "button" at bounding box center [5, 164] width 2 height 6
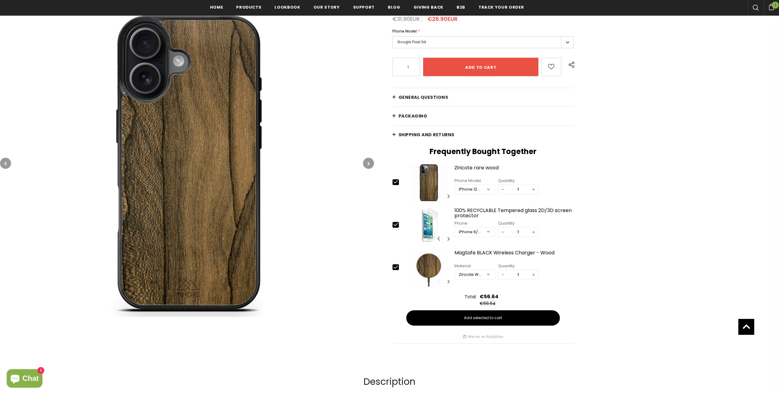
click at [6, 163] on icon "button" at bounding box center [5, 164] width 2 height 6
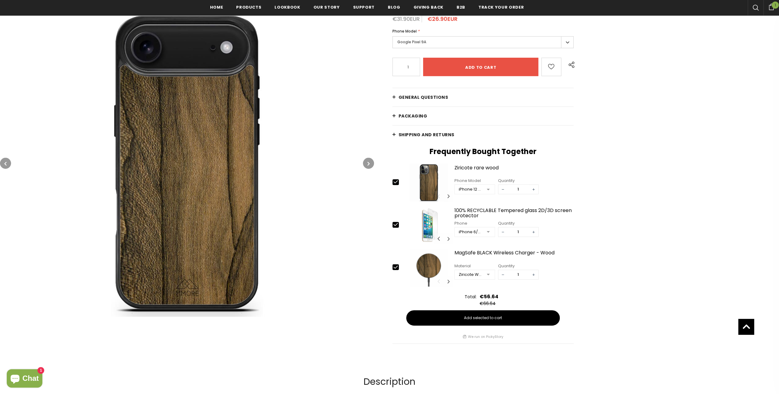
click at [6, 163] on icon "button" at bounding box center [5, 164] width 2 height 6
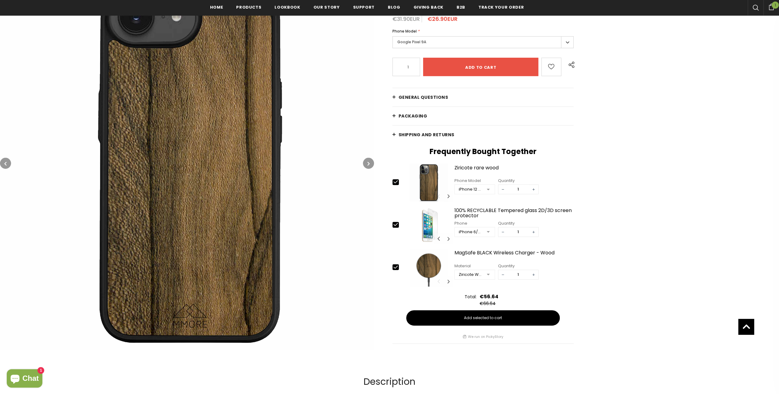
click at [6, 163] on icon "button" at bounding box center [5, 164] width 2 height 6
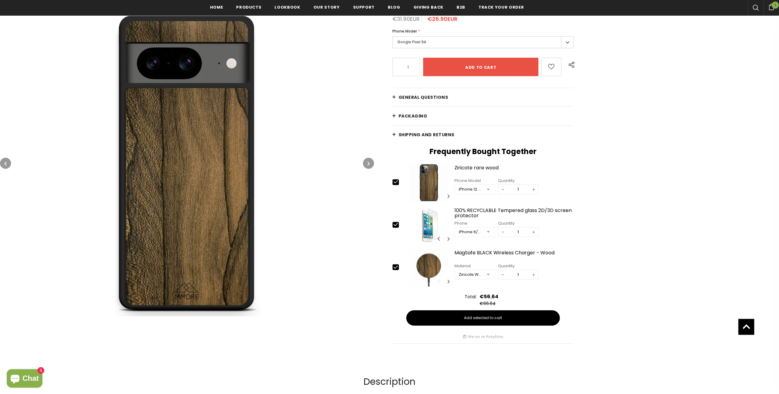
click at [7, 163] on button "button" at bounding box center [5, 163] width 11 height 11
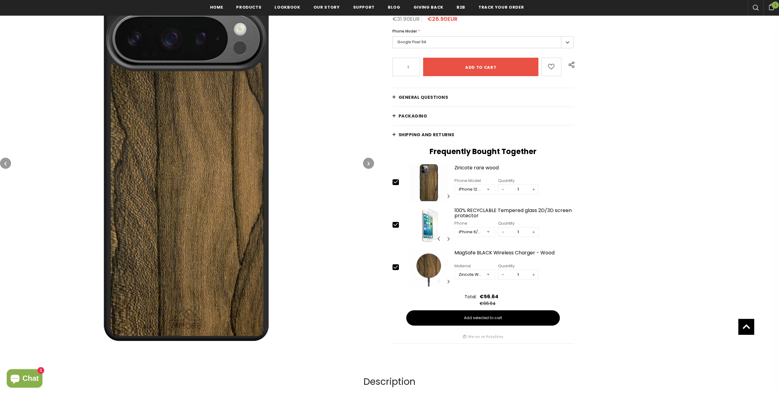
click at [7, 163] on button "button" at bounding box center [5, 163] width 11 height 11
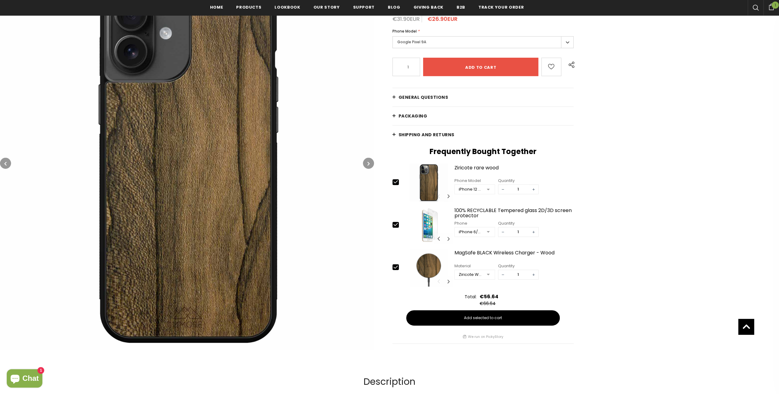
click at [7, 163] on button "button" at bounding box center [5, 163] width 11 height 11
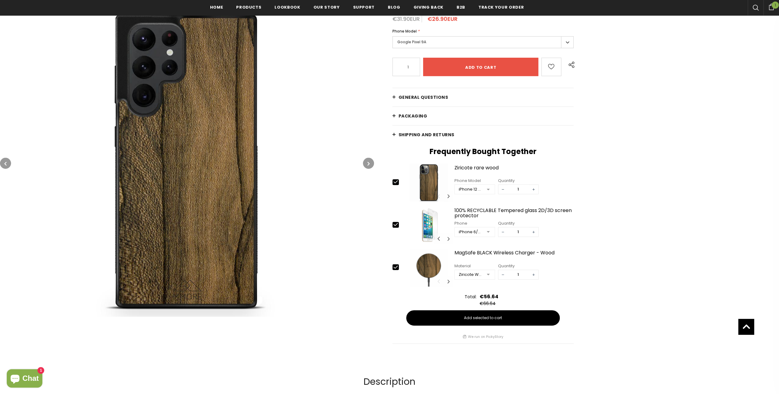
click at [7, 163] on button "button" at bounding box center [5, 163] width 11 height 11
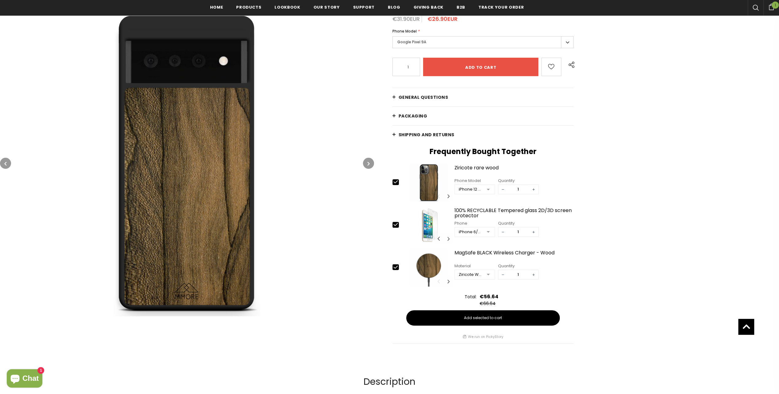
click at [7, 163] on button "button" at bounding box center [5, 163] width 11 height 11
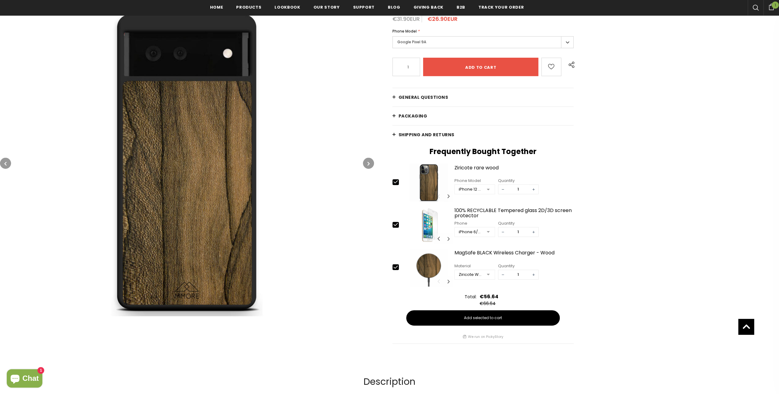
click at [7, 163] on button "button" at bounding box center [5, 163] width 11 height 11
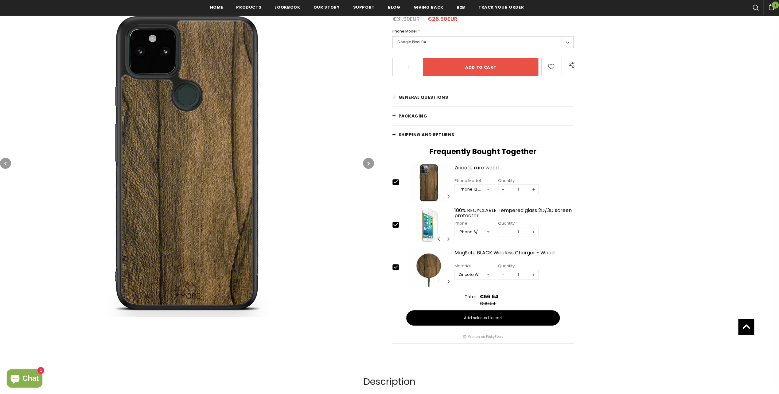
click at [7, 163] on button "button" at bounding box center [5, 163] width 11 height 11
